Goal: Task Accomplishment & Management: Manage account settings

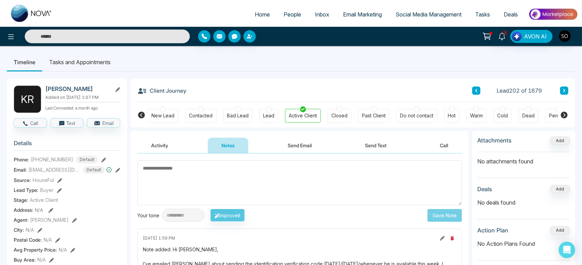
scroll to position [114, 0]
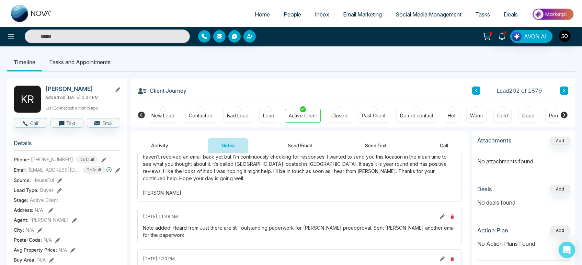
click at [277, 192] on div "Note added: Hi [PERSON_NAME], I’ve emailed [PERSON_NAME] about sending the iden…" at bounding box center [299, 163] width 313 height 65
click at [284, 16] on span "People" at bounding box center [293, 14] width 18 height 7
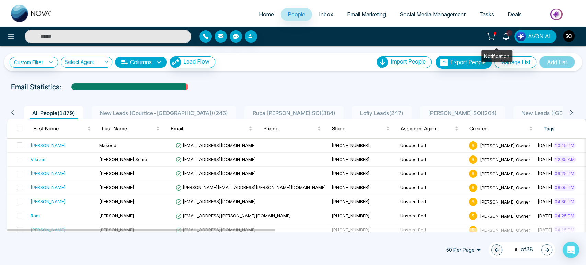
click at [502, 39] on icon at bounding box center [506, 37] width 8 height 8
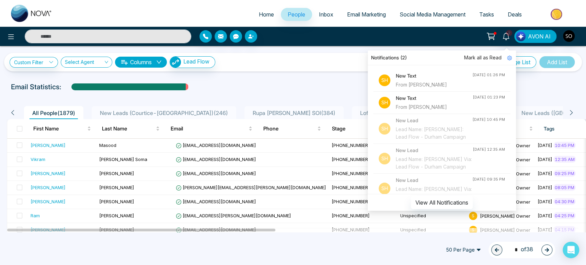
click at [406, 88] on div "From [PERSON_NAME]" at bounding box center [434, 85] width 77 height 8
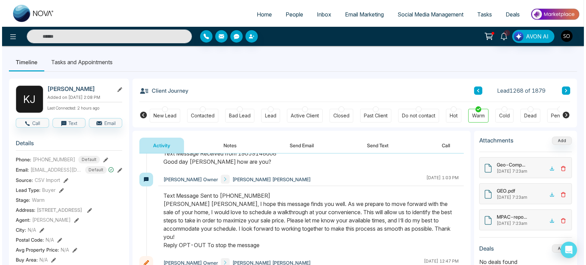
scroll to position [152, 0]
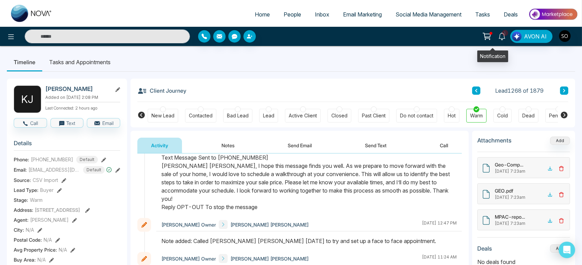
click at [498, 38] on icon at bounding box center [502, 37] width 8 height 8
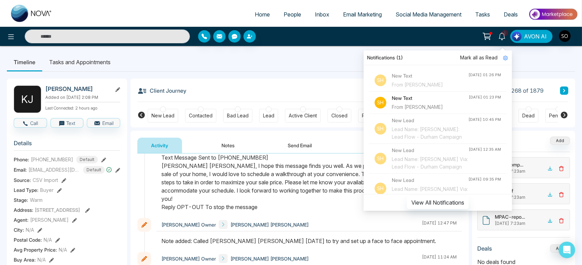
click at [395, 77] on h4 "New Text" at bounding box center [430, 76] width 77 height 8
click at [402, 103] on div "New Text From [PERSON_NAME]" at bounding box center [430, 102] width 77 height 16
click at [393, 99] on h4 "New Text" at bounding box center [430, 98] width 77 height 8
click at [460, 58] on span "Mark all as Read" at bounding box center [478, 58] width 37 height 8
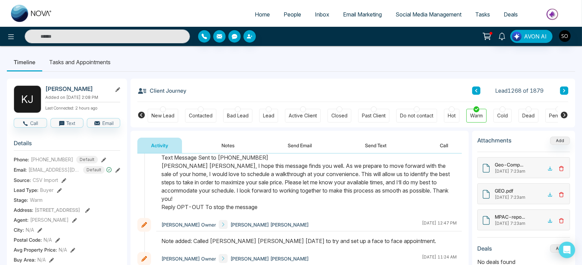
click at [284, 16] on span "People" at bounding box center [293, 14] width 18 height 7
